Goal: Task Accomplishment & Management: Use online tool/utility

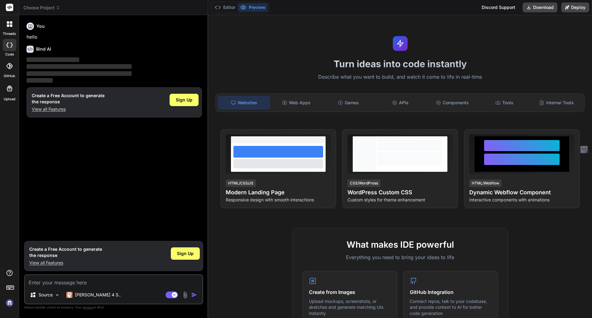
click at [10, 303] on img at bounding box center [9, 303] width 10 height 10
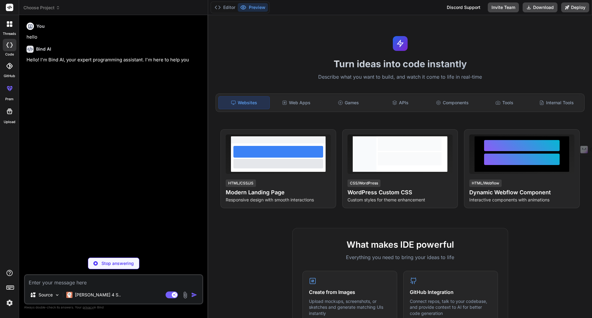
click at [40, 49] on h6 "Bind AI" at bounding box center [43, 49] width 15 height 6
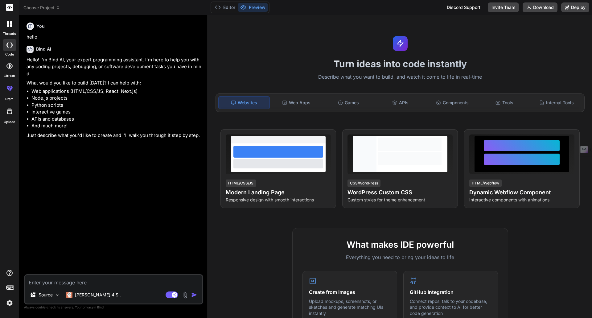
click at [6, 28] on div at bounding box center [9, 24] width 13 height 13
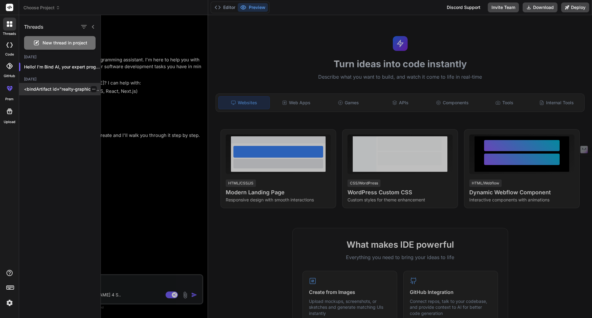
click at [49, 88] on p "<bindArtifact id="realty-graphics-pro" title="RealtyGraphics Pro"> <bindAction …" at bounding box center [62, 89] width 76 height 6
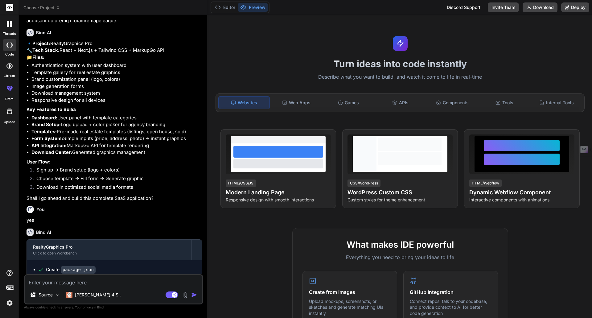
click at [41, 175] on li "Sign up → Brand setup (logo + colors)" at bounding box center [116, 171] width 171 height 9
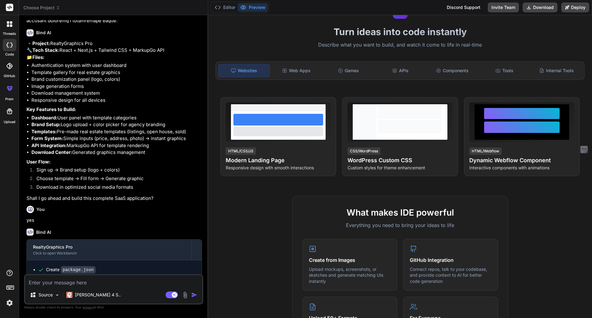
scroll to position [31, 0]
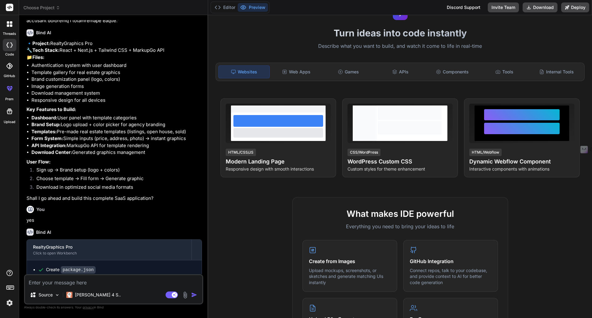
click at [255, 7] on button "Preview" at bounding box center [253, 7] width 30 height 9
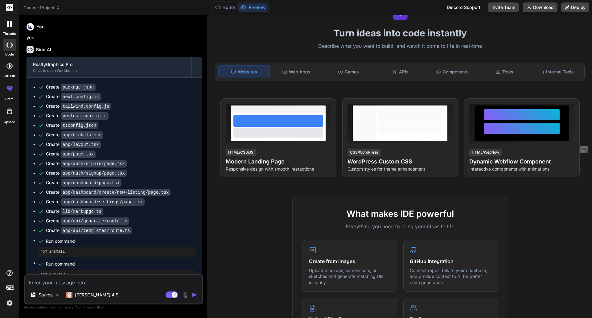
scroll to position [456, 0]
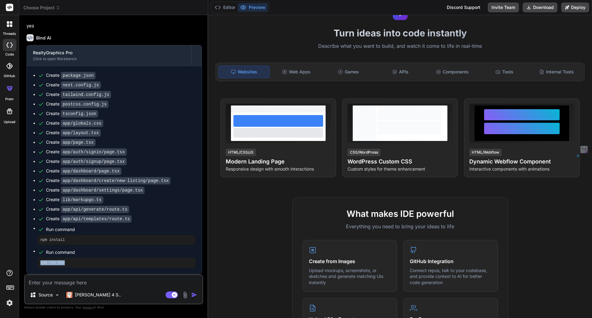
drag, startPoint x: 40, startPoint y: 263, endPoint x: 68, endPoint y: 263, distance: 27.8
click at [68, 263] on div "npm run dev" at bounding box center [117, 263] width 158 height 10
click at [74, 263] on pre "npm run dev" at bounding box center [116, 262] width 153 height 5
drag, startPoint x: 353, startPoint y: 212, endPoint x: 414, endPoint y: 213, distance: 60.8
click at [408, 212] on h2 "What makes IDE powerful" at bounding box center [401, 213] width 196 height 13
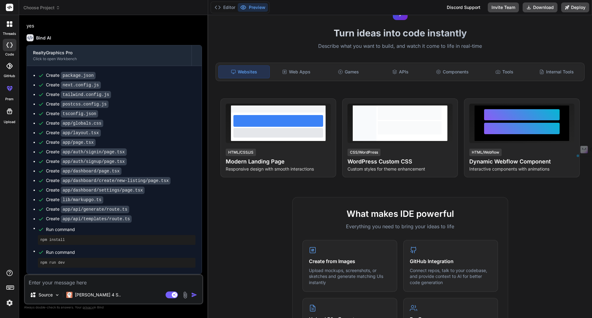
click at [414, 213] on h2 "What makes IDE powerful" at bounding box center [401, 213] width 196 height 13
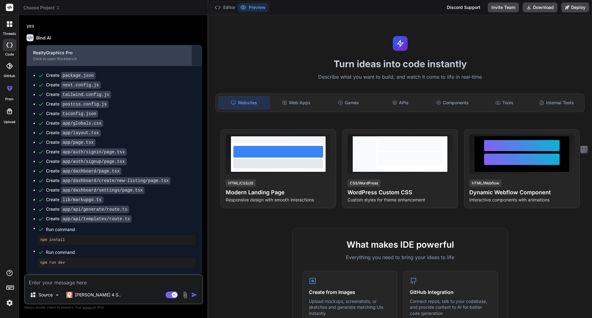
click at [43, 54] on div "RealtyGraphics Pro" at bounding box center [109, 53] width 152 height 6
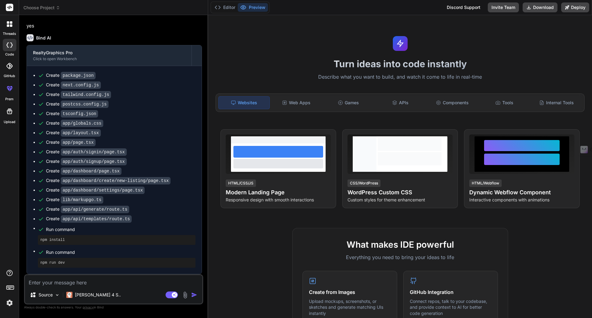
click at [46, 7] on span "Choose Project" at bounding box center [41, 8] width 37 height 6
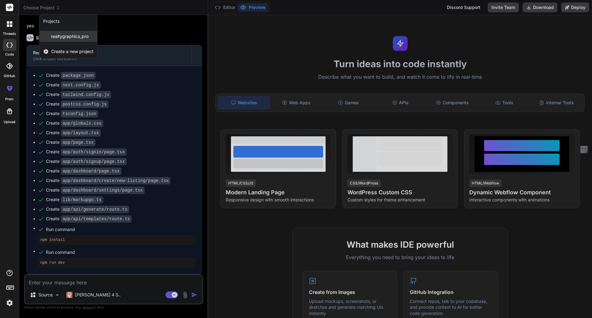
click at [63, 36] on span "realtygraphics_pro" at bounding box center [70, 36] width 38 height 6
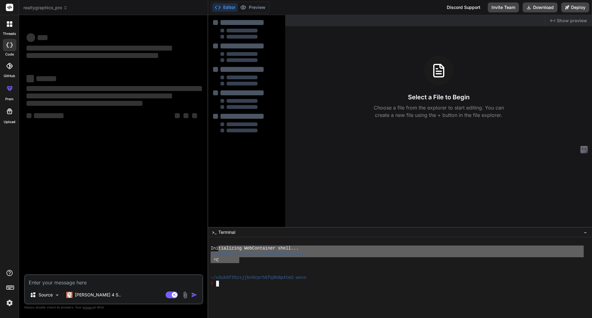
drag, startPoint x: 219, startPoint y: 250, endPoint x: 252, endPoint y: 268, distance: 37.5
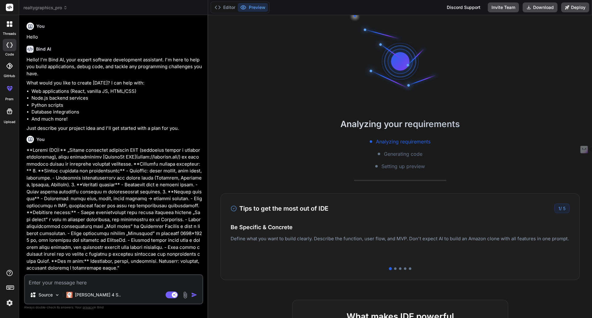
type textarea "x"
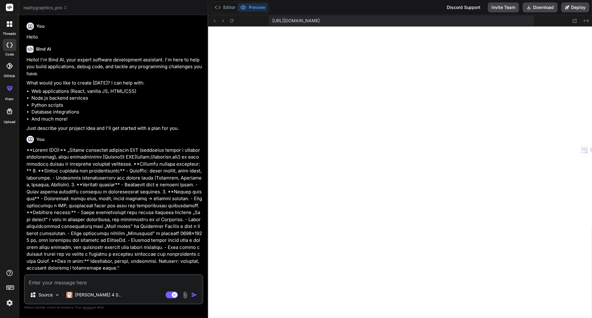
scroll to position [205, 0]
click at [255, 8] on button "Preview" at bounding box center [253, 7] width 30 height 9
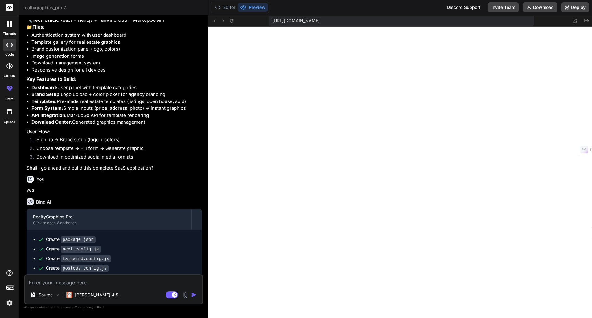
scroll to position [258, 0]
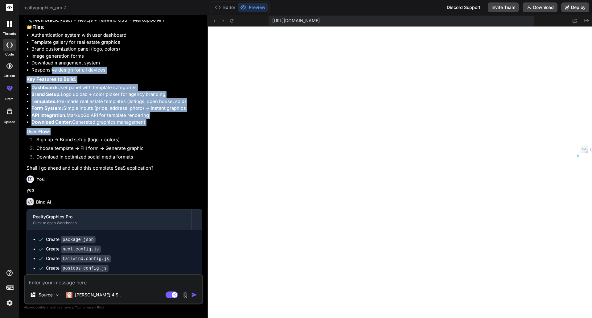
drag, startPoint x: 51, startPoint y: 86, endPoint x: 74, endPoint y: 144, distance: 62.5
click at [74, 144] on div "🔹 Project: RealtyGraphics Pro 🔧 Tech Stack: React + Next.js + Tailwind CSS + Ma…" at bounding box center [114, 91] width 175 height 162
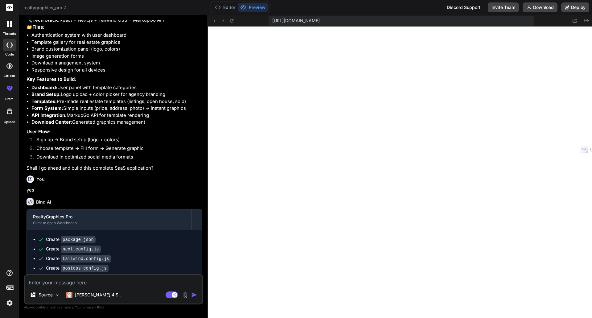
click at [81, 145] on li "Sign up → Brand setup (logo + colors)" at bounding box center [116, 140] width 171 height 9
click at [8, 71] on div at bounding box center [10, 66] width 14 height 14
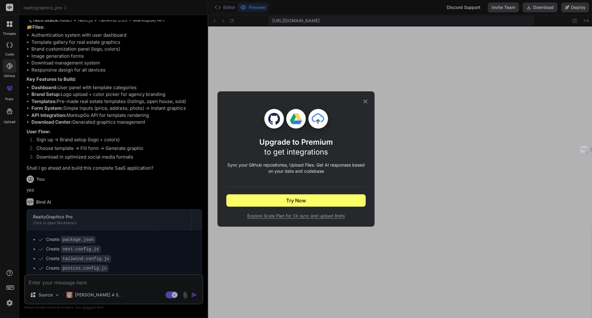
click at [364, 101] on icon at bounding box center [365, 101] width 7 height 7
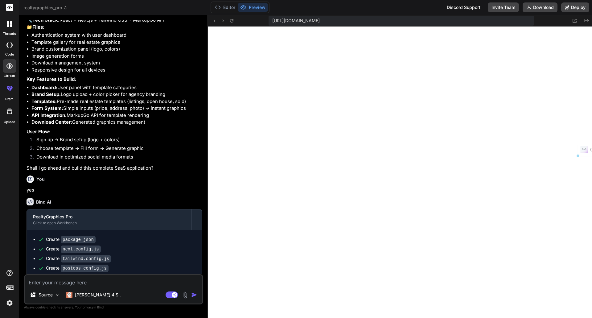
drag, startPoint x: 296, startPoint y: 21, endPoint x: 407, endPoint y: 19, distance: 111.0
click at [320, 19] on span "[URL][DOMAIN_NAME]" at bounding box center [295, 21] width 47 height 6
click at [575, 20] on icon at bounding box center [575, 21] width 4 height 4
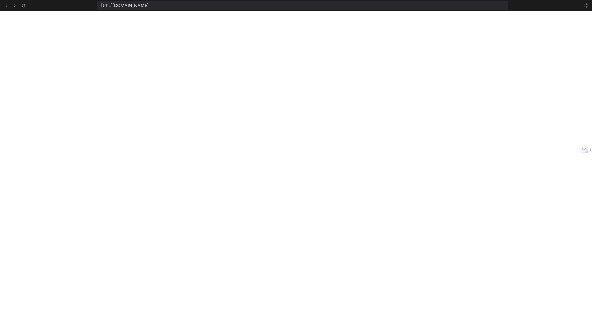
scroll to position [264, 0]
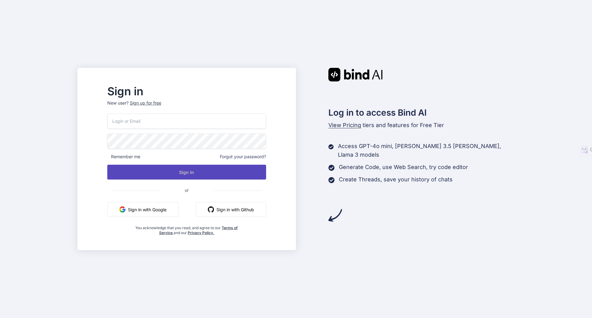
type input "rankmediapro@outlook.com"
click at [193, 172] on button "Sign In" at bounding box center [186, 172] width 159 height 15
click at [196, 172] on button "Sign In" at bounding box center [186, 172] width 159 height 15
